Goal: Task Accomplishment & Management: Complete application form

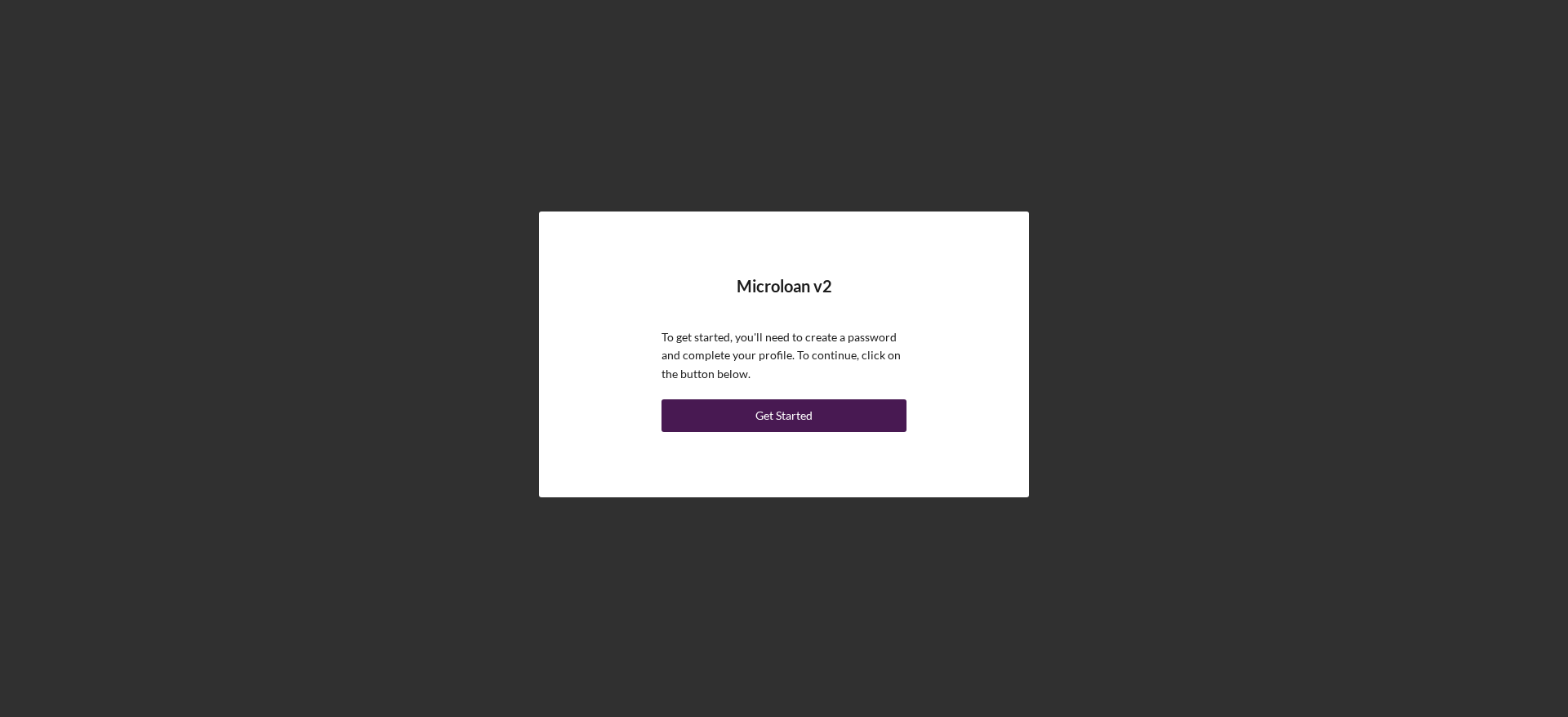
click at [783, 431] on link "Get Started" at bounding box center [784, 416] width 245 height 33
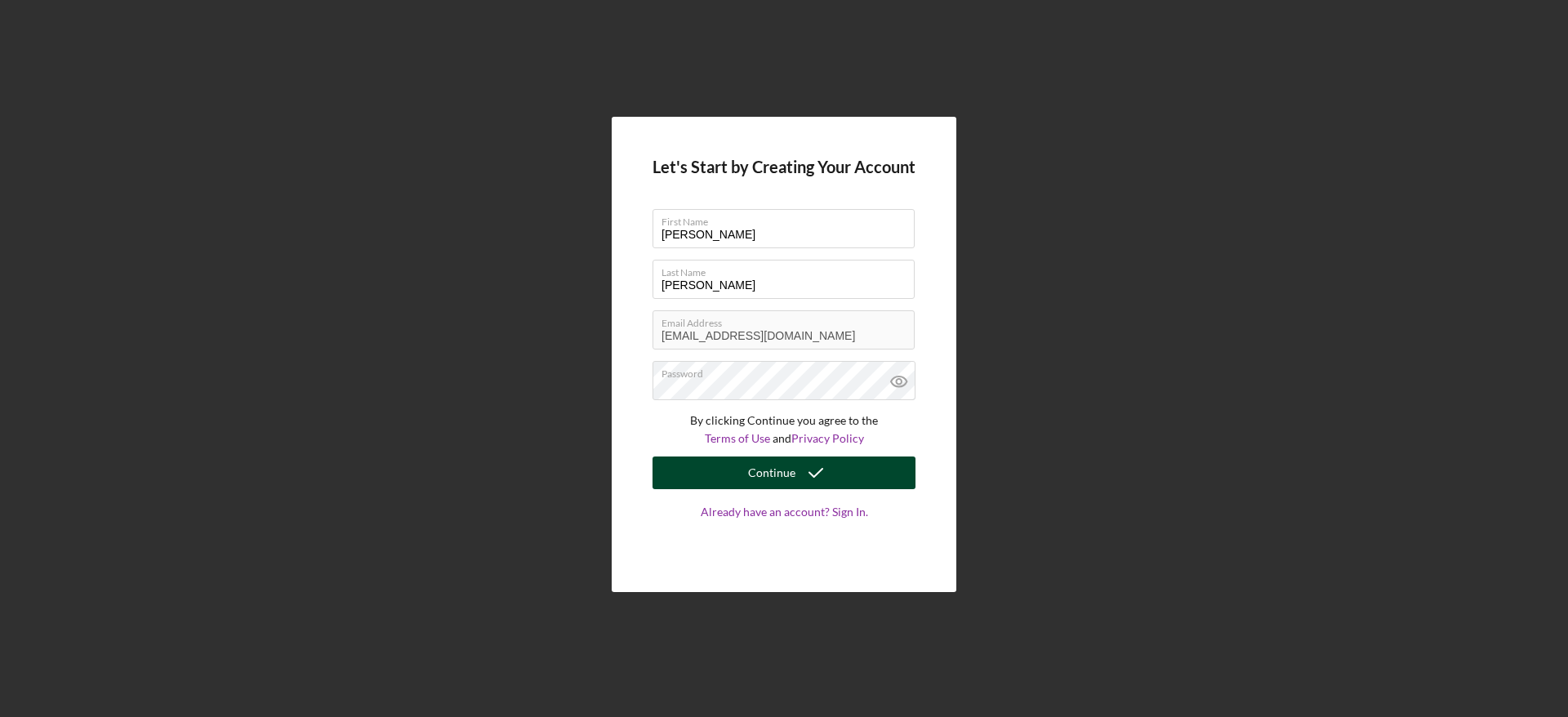
click at [776, 471] on div "Continue" at bounding box center [772, 473] width 47 height 33
